Goal: Task Accomplishment & Management: Use online tool/utility

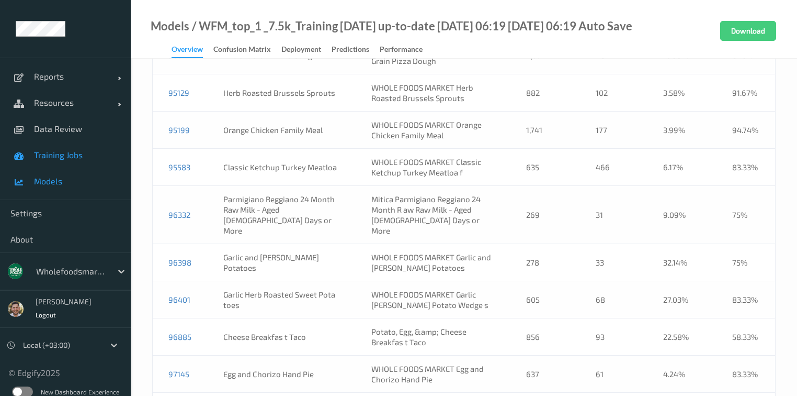
click at [76, 157] on span "Training Jobs" at bounding box center [77, 155] width 86 height 10
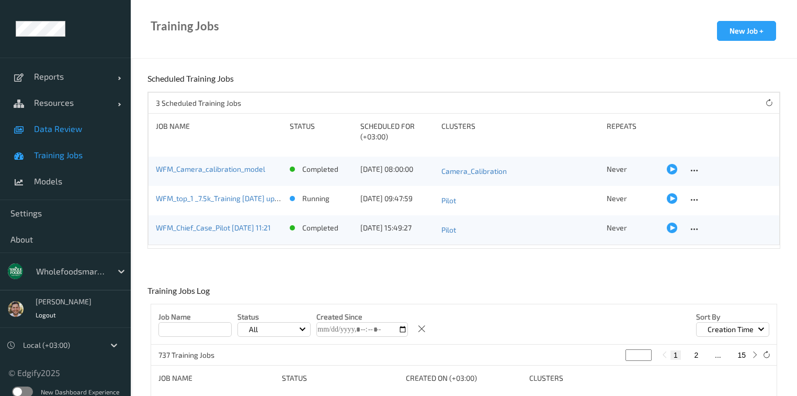
click at [75, 134] on link "Data Review" at bounding box center [65, 129] width 131 height 26
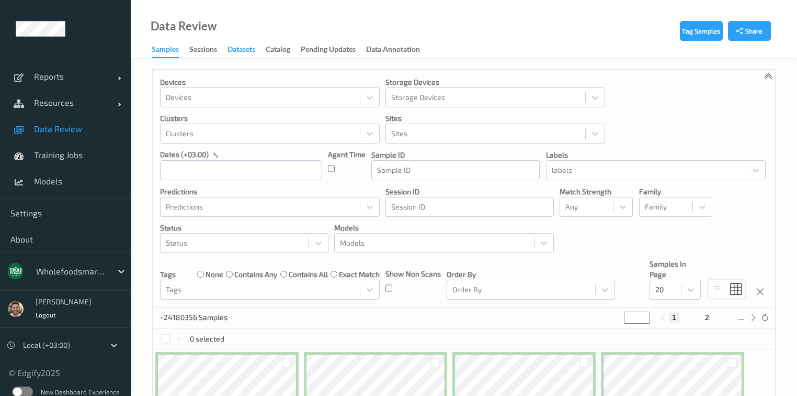
click at [230, 51] on div "Datasets" at bounding box center [242, 50] width 28 height 13
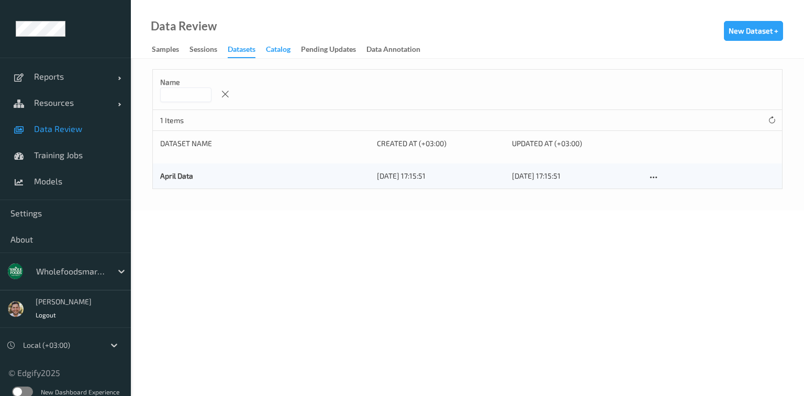
click at [280, 50] on div "Catalog" at bounding box center [278, 50] width 25 height 13
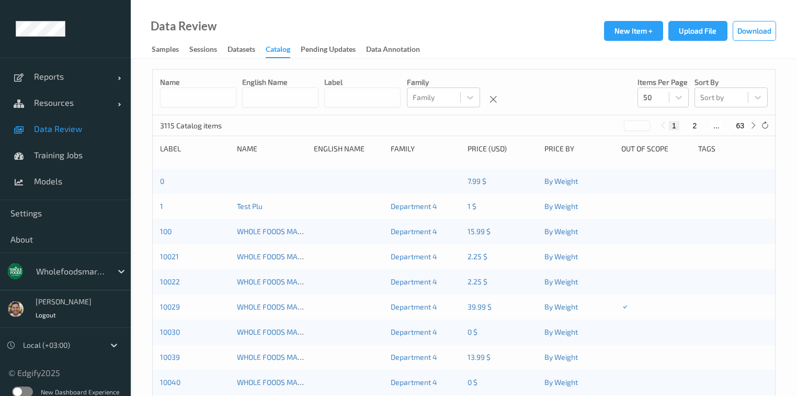
click at [227, 94] on input at bounding box center [198, 97] width 76 height 20
type input "***"
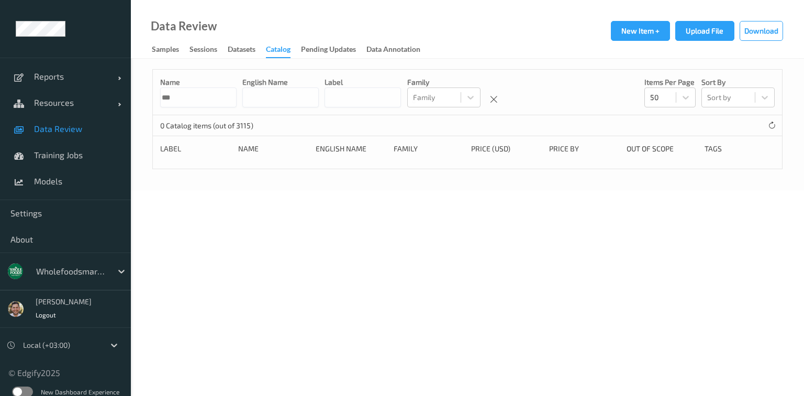
click at [227, 94] on input "***" at bounding box center [198, 97] width 76 height 20
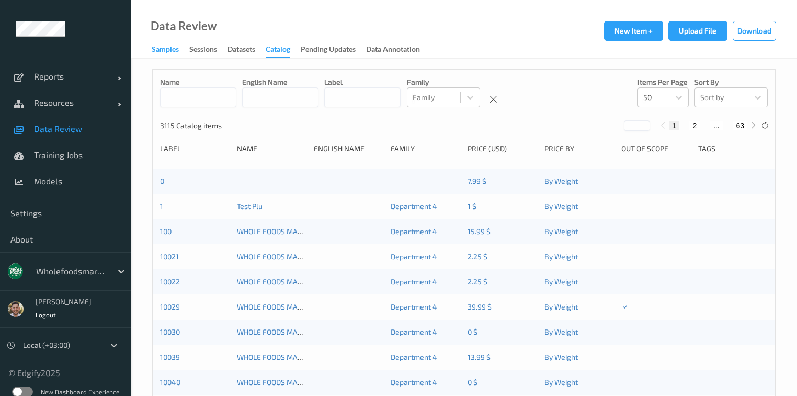
click at [172, 45] on div "Samples" at bounding box center [165, 50] width 27 height 13
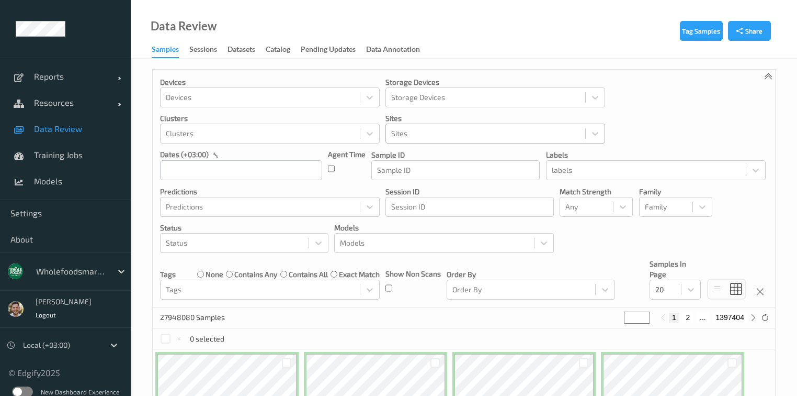
click at [416, 135] on div at bounding box center [485, 133] width 189 height 13
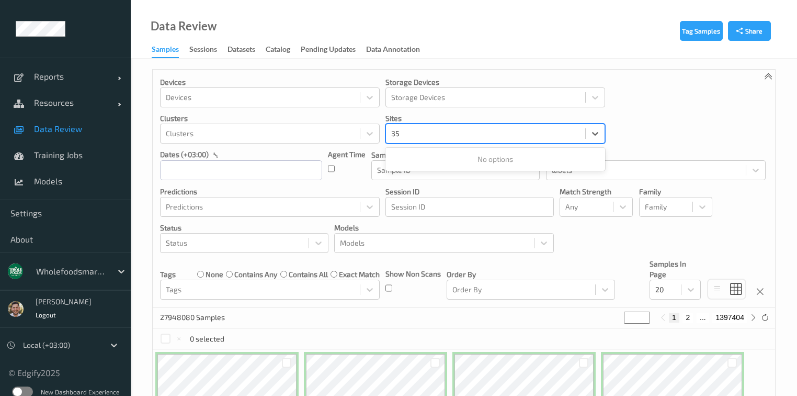
type input "3"
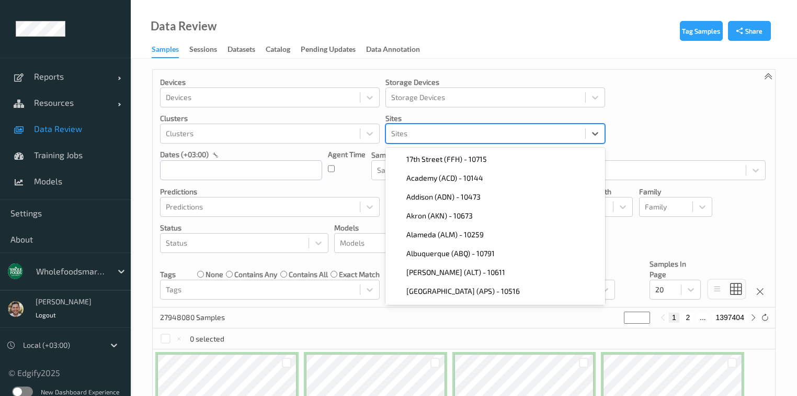
click at [86, 277] on div "wholefoodsmarket" at bounding box center [71, 271] width 81 height 17
type input "ד"
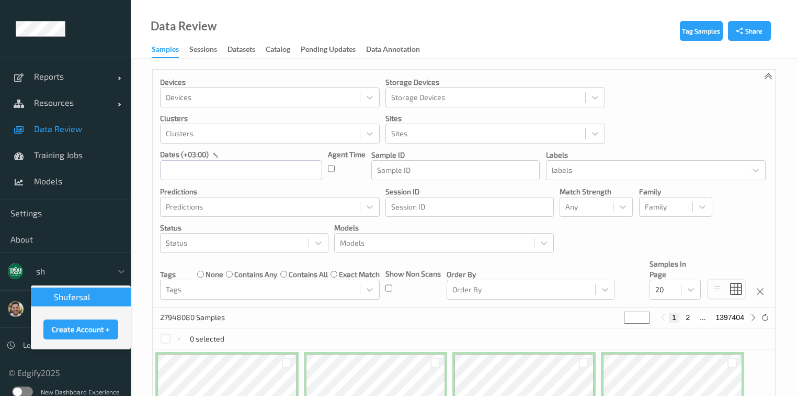
type input "shu"
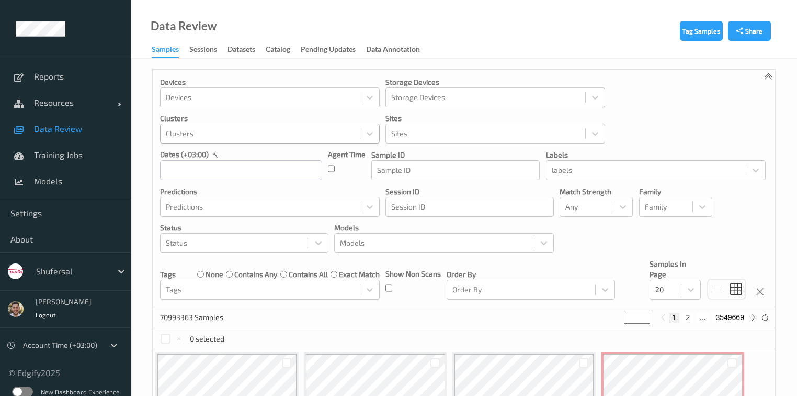
click at [252, 140] on div "Clusters" at bounding box center [260, 133] width 199 height 17
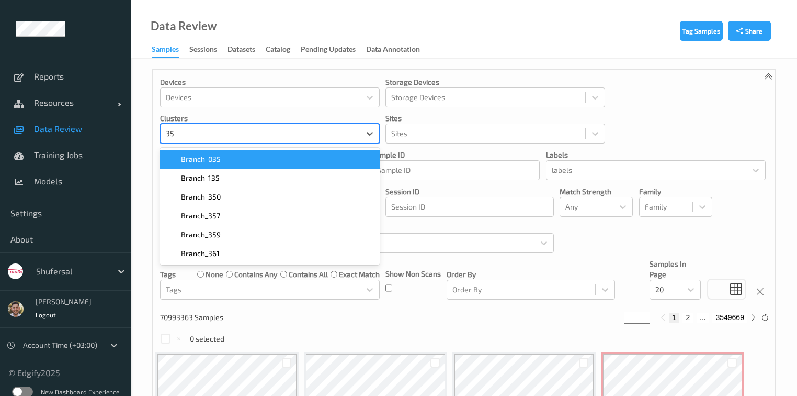
type input "357"
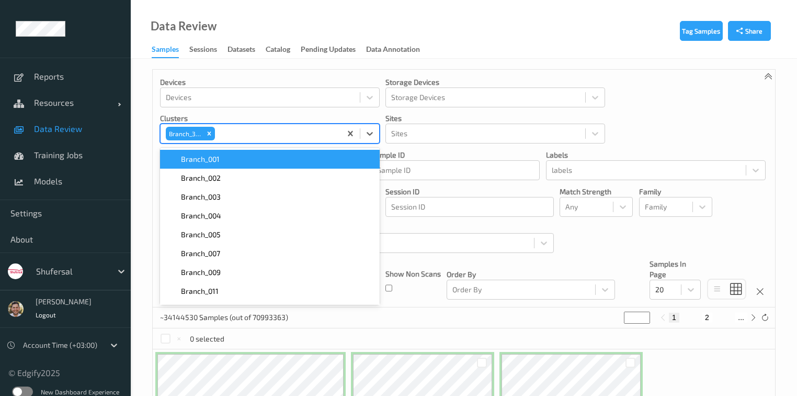
click at [546, 37] on div "Data Review Samples Sessions Datasets Catalog Pending Updates Data Annotation" at bounding box center [464, 29] width 667 height 59
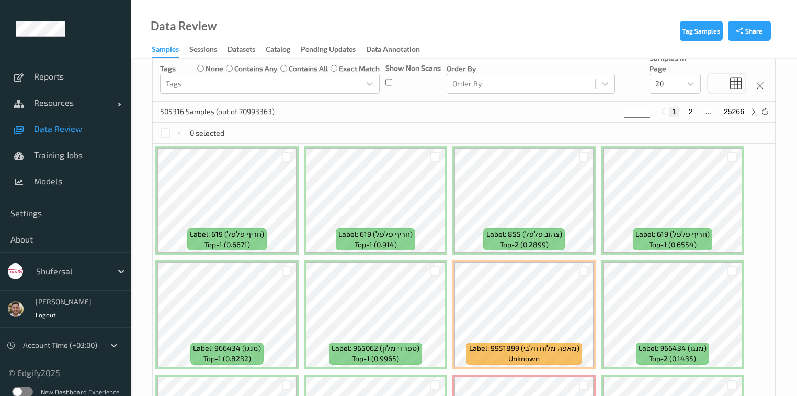
scroll to position [106, 0]
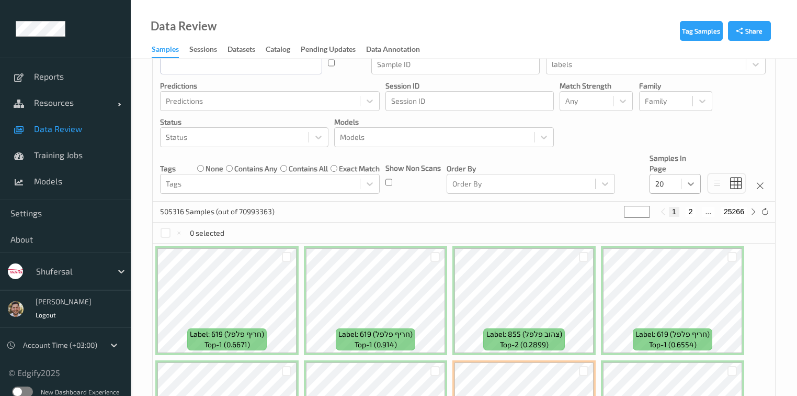
click at [694, 185] on icon at bounding box center [691, 183] width 10 height 10
click at [670, 277] on div "200" at bounding box center [675, 284] width 51 height 19
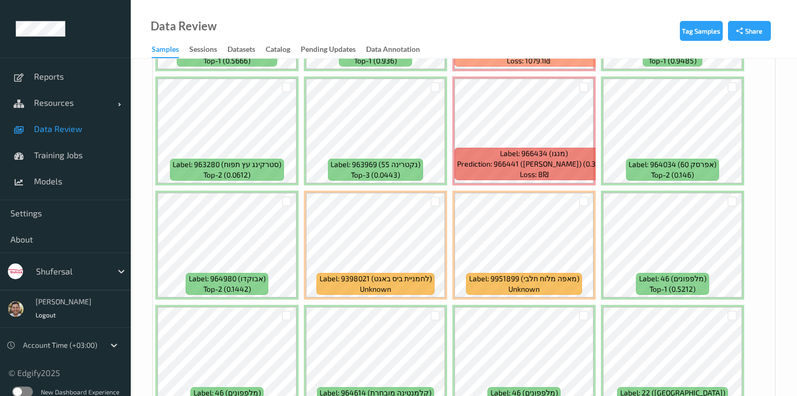
scroll to position [2534, 0]
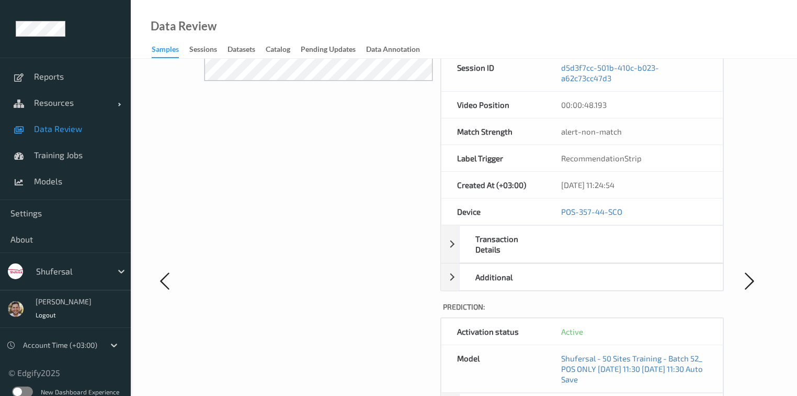
scroll to position [251, 0]
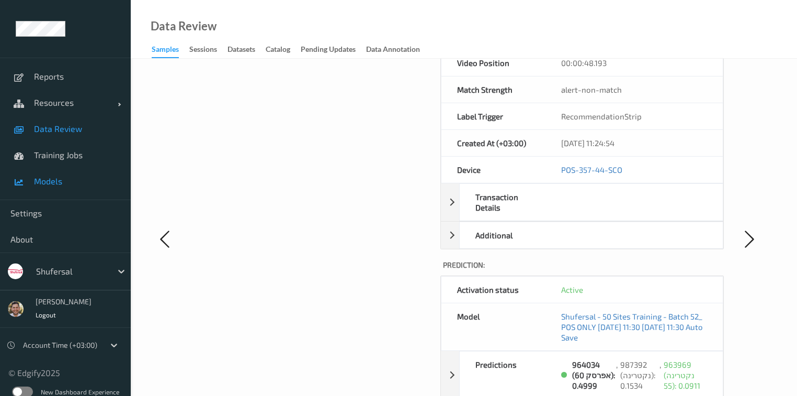
click at [53, 186] on span "Models" at bounding box center [77, 181] width 86 height 10
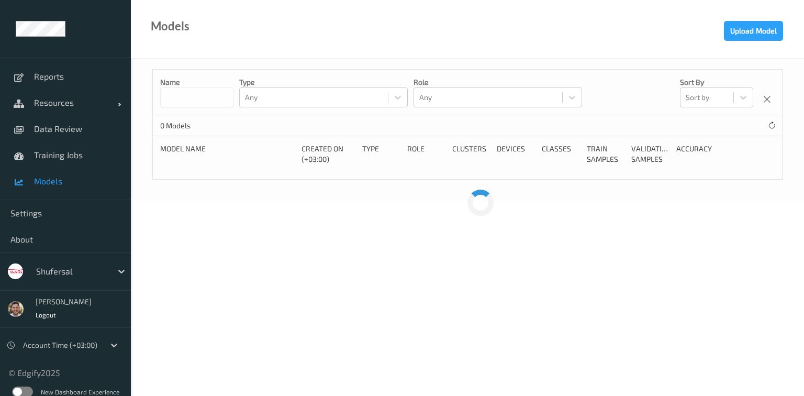
click at [51, 182] on span "Models" at bounding box center [77, 181] width 86 height 10
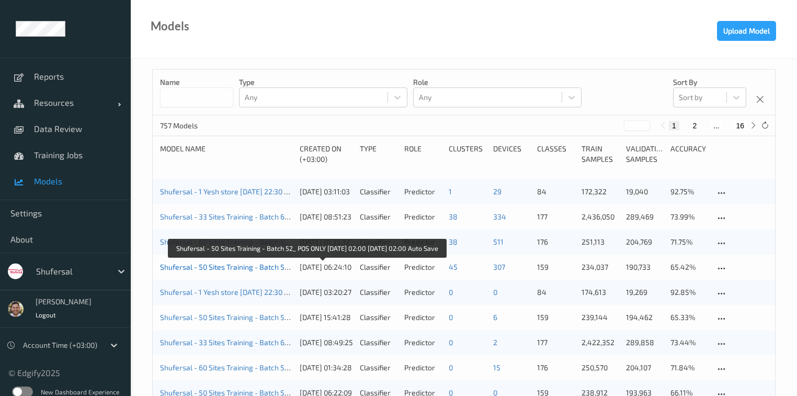
click at [237, 266] on link "Shufersal - 50 Sites Training - Batch 52_ POS ONLY 2025-09-05 02:00 2025-09-05 …" at bounding box center [304, 266] width 288 height 9
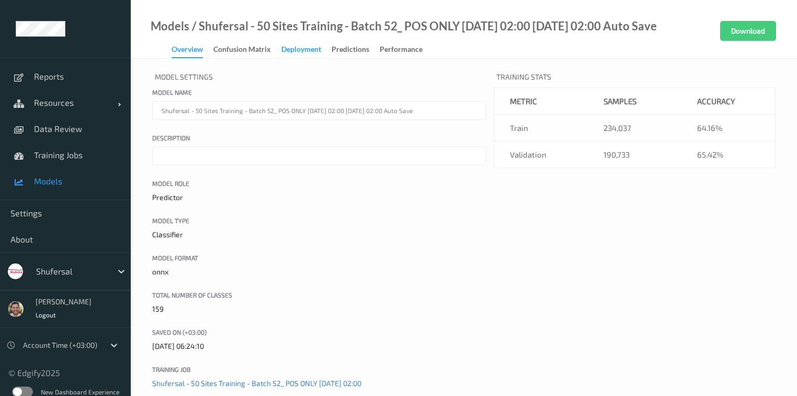
click at [301, 50] on div "Deployment" at bounding box center [302, 50] width 40 height 13
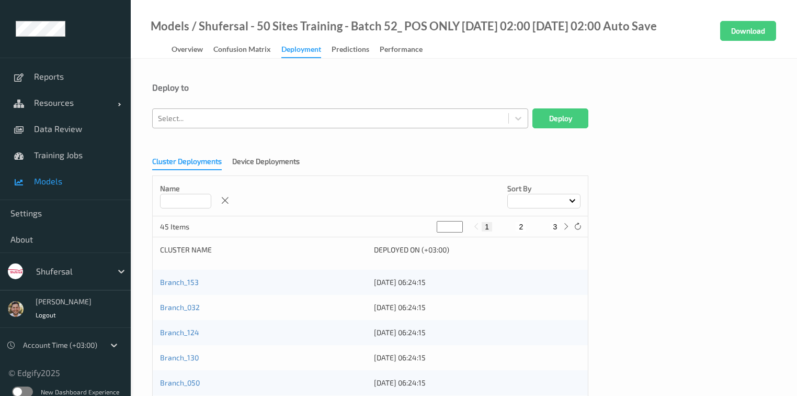
click at [264, 118] on div at bounding box center [330, 118] width 345 height 13
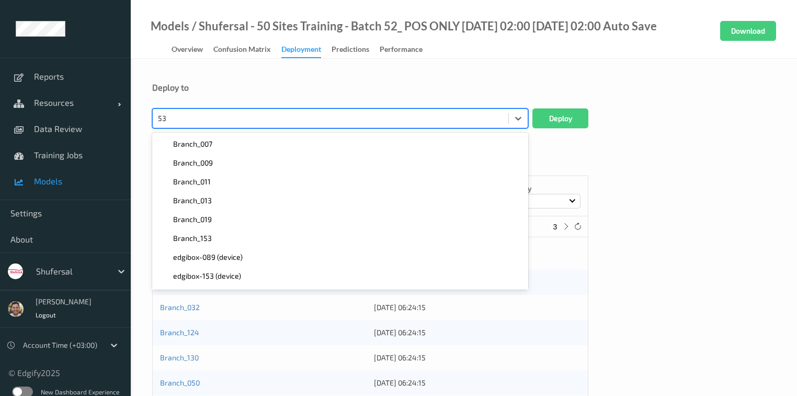
type input "5"
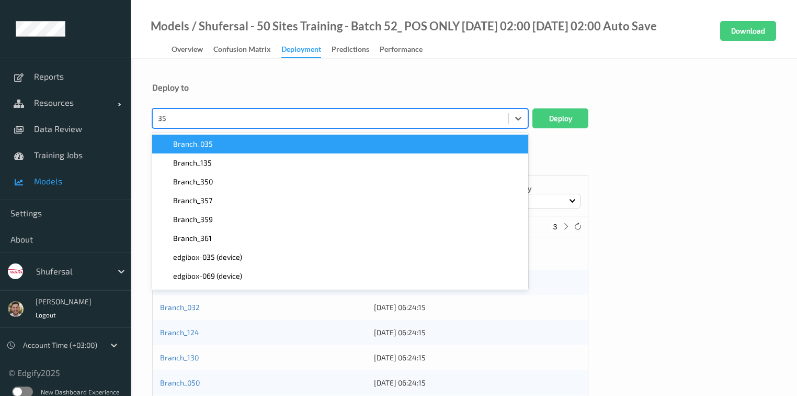
type input "357"
click at [571, 115] on button "Deploy" at bounding box center [561, 118] width 56 height 20
